Goal: Information Seeking & Learning: Learn about a topic

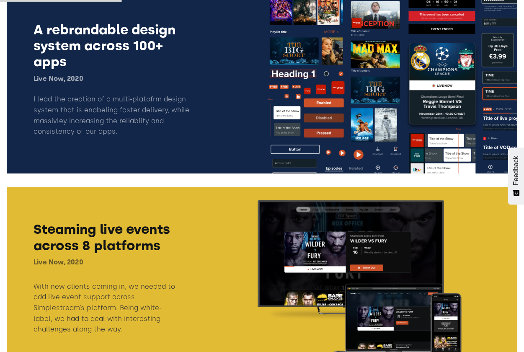
scroll to position [491, 0]
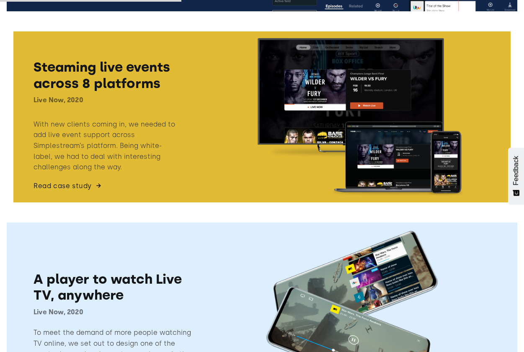
click at [278, 165] on link at bounding box center [262, 117] width 511 height 184
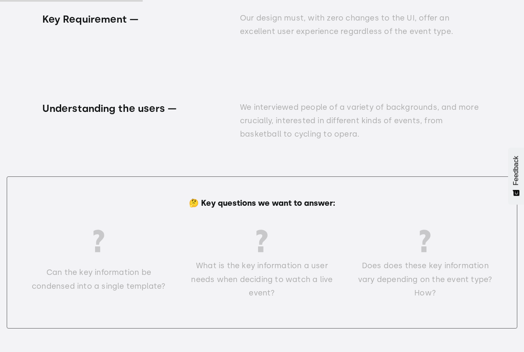
scroll to position [2639, 0]
